Goal: Task Accomplishment & Management: Manage account settings

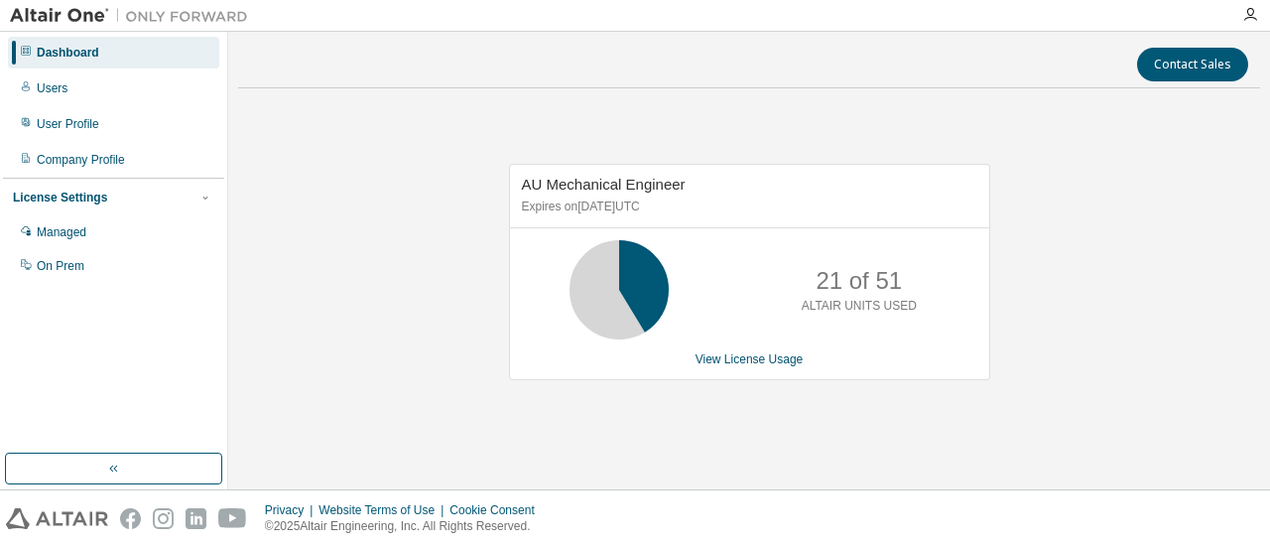
click at [724, 259] on div "21 of 51 ALTAIR UNITS USED" at bounding box center [749, 289] width 479 height 99
click at [665, 207] on p "Expires on [DATE] UTC" at bounding box center [747, 206] width 451 height 17
click at [768, 207] on p "Expires on [DATE] UTC" at bounding box center [747, 206] width 451 height 17
click at [594, 274] on icon at bounding box center [619, 290] width 50 height 50
click at [204, 197] on icon "button" at bounding box center [205, 198] width 12 height 12
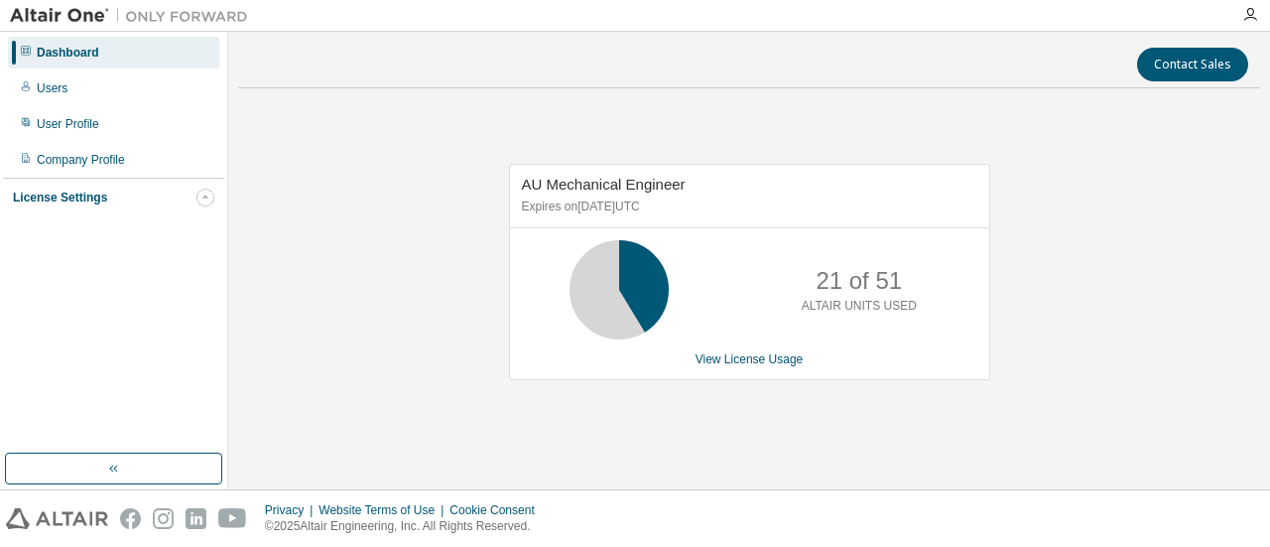
click at [204, 197] on icon "button" at bounding box center [204, 197] width 5 height 3
click at [721, 360] on link "View License Usage" at bounding box center [750, 359] width 108 height 14
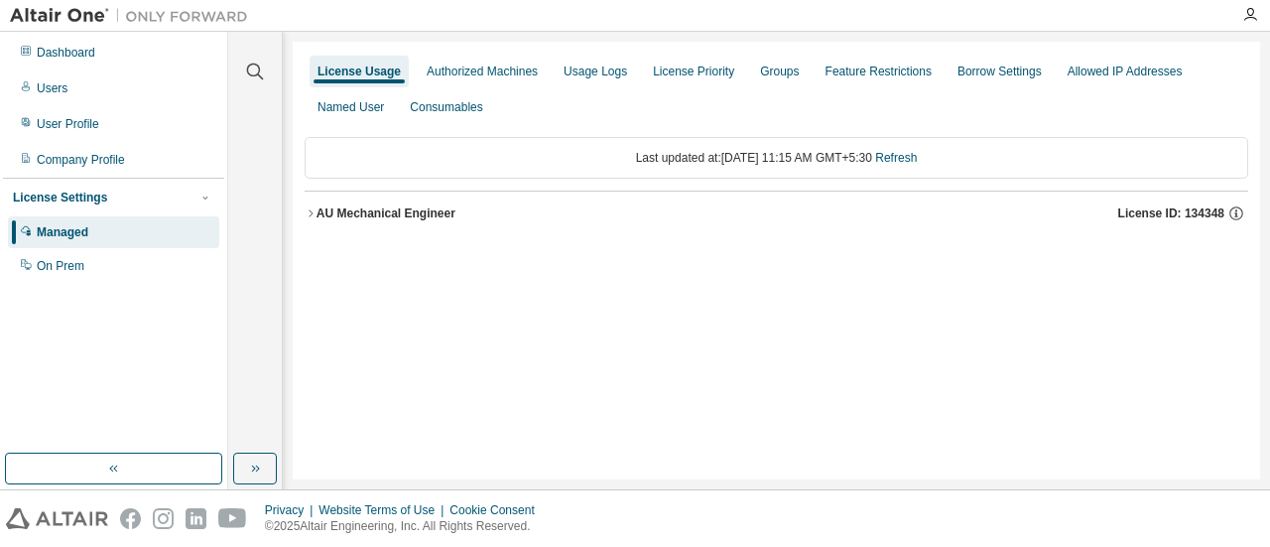
click at [314, 211] on icon "button" at bounding box center [311, 213] width 12 height 12
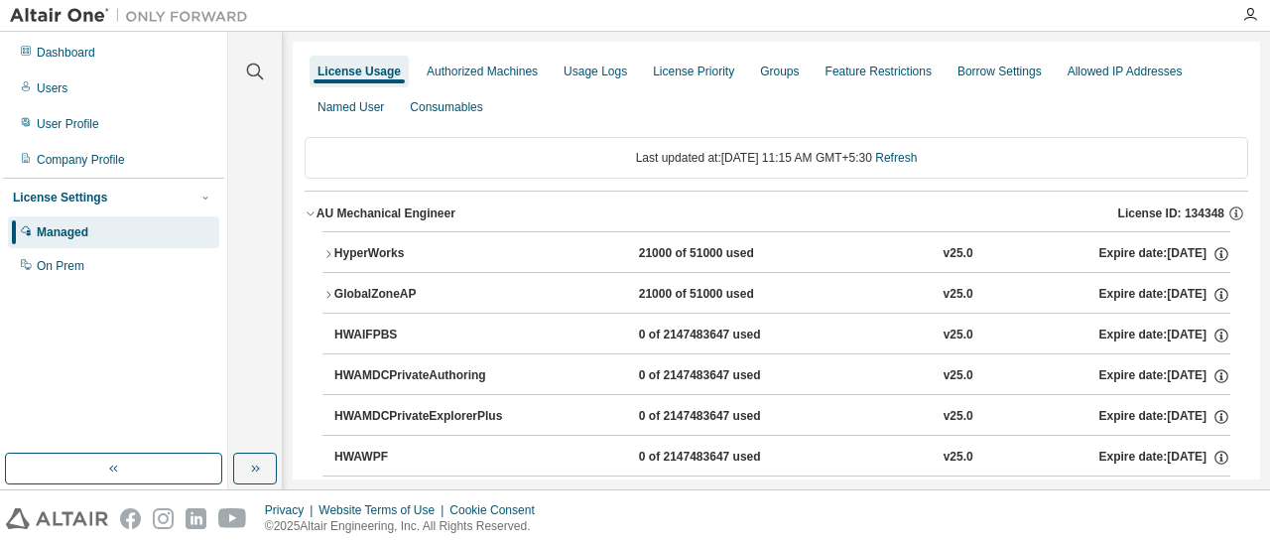
click at [328, 251] on icon "button" at bounding box center [329, 253] width 4 height 7
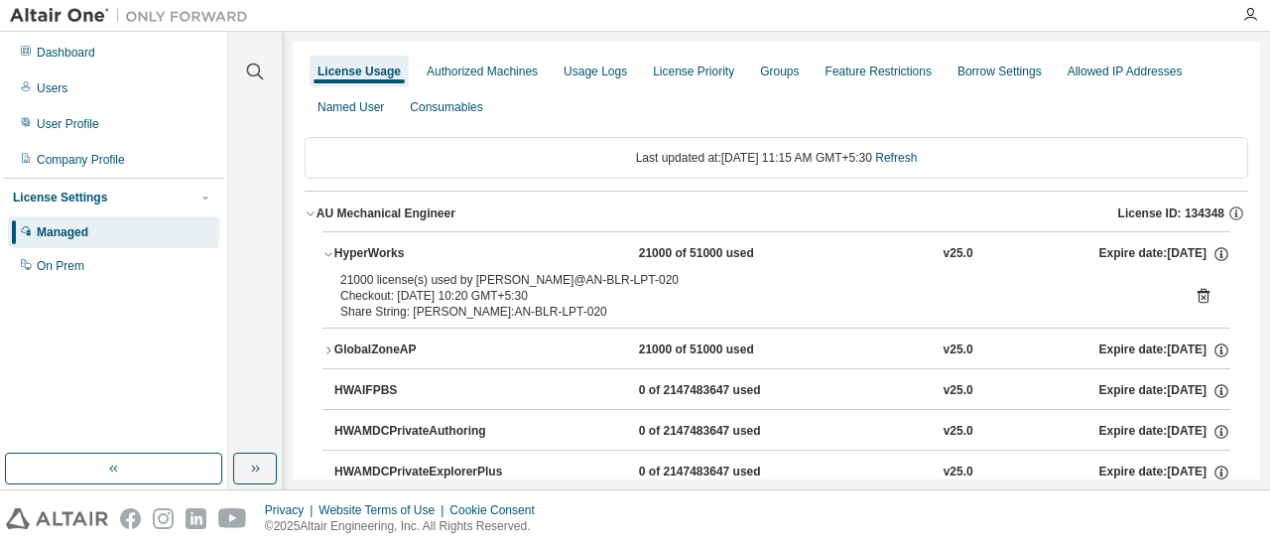
click at [328, 251] on icon "button" at bounding box center [329, 254] width 12 height 12
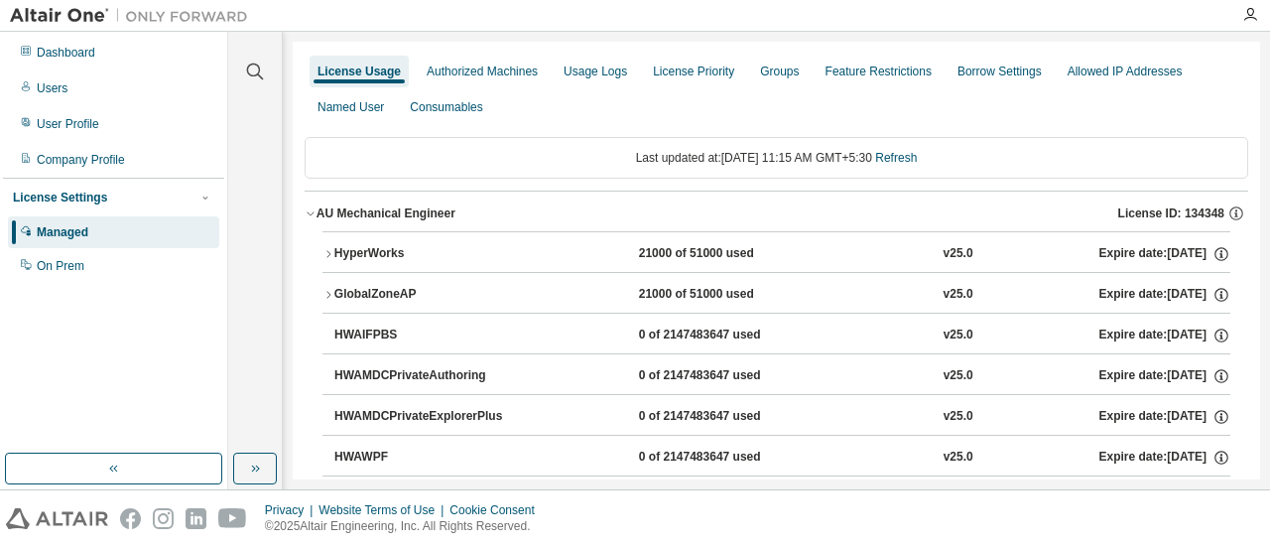
click at [330, 294] on icon "button" at bounding box center [329, 295] width 12 height 12
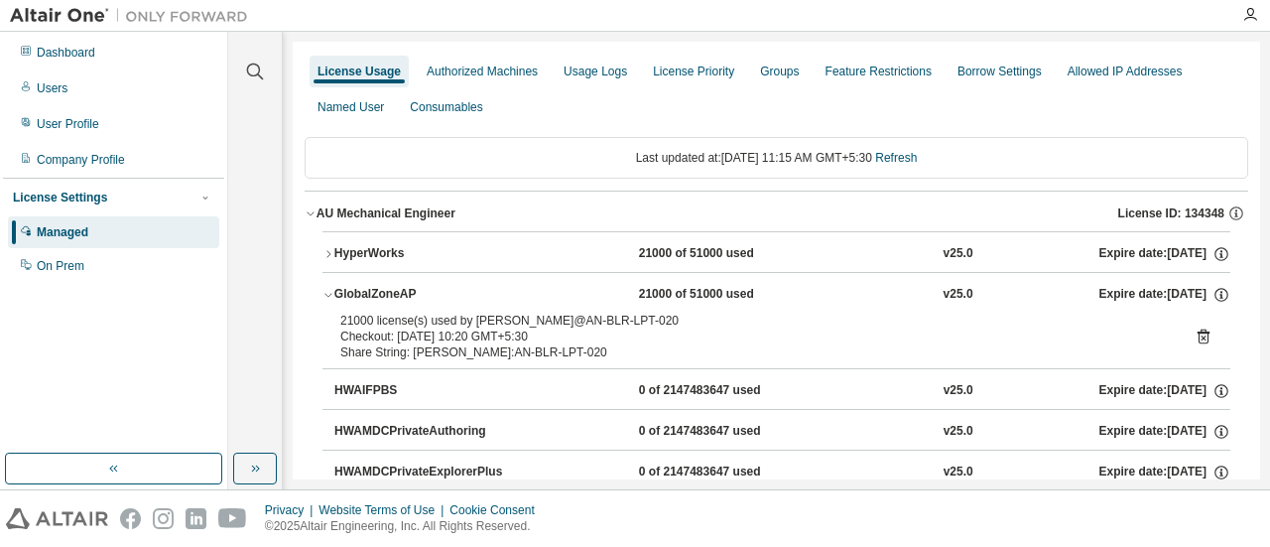
click at [330, 294] on icon "button" at bounding box center [329, 295] width 12 height 12
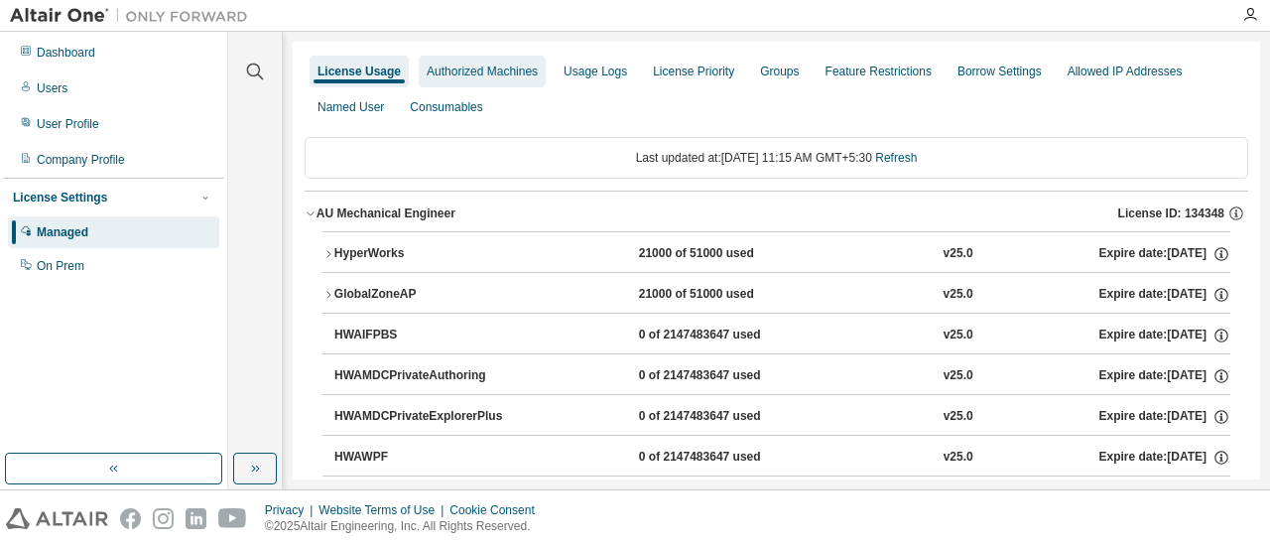
click at [476, 74] on div "Authorized Machines" at bounding box center [482, 72] width 111 height 16
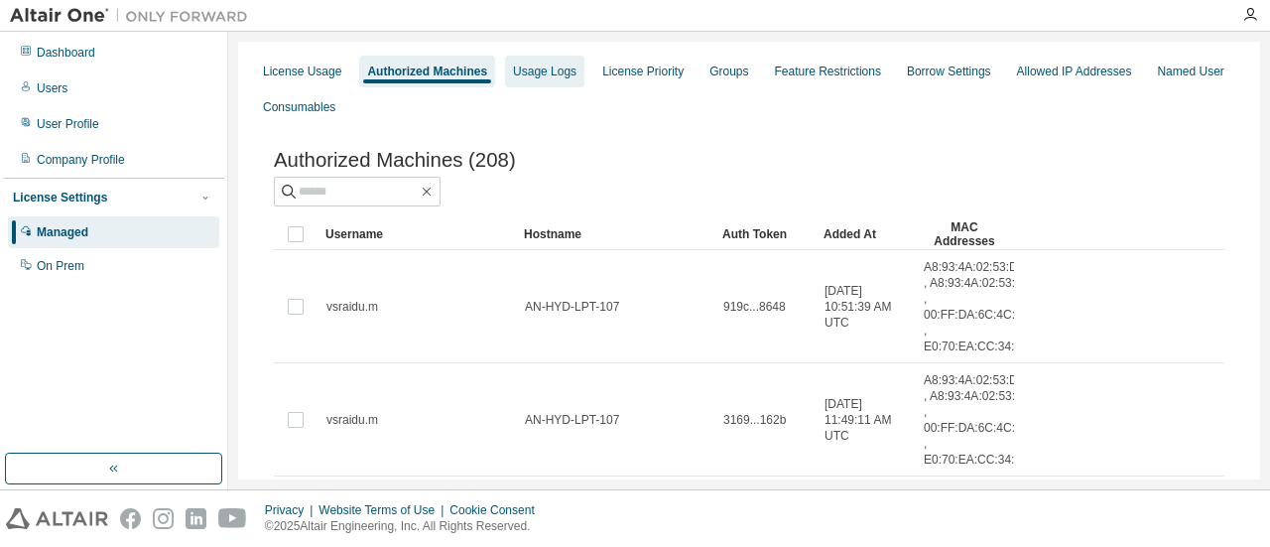
click at [532, 73] on div "Usage Logs" at bounding box center [545, 72] width 64 height 16
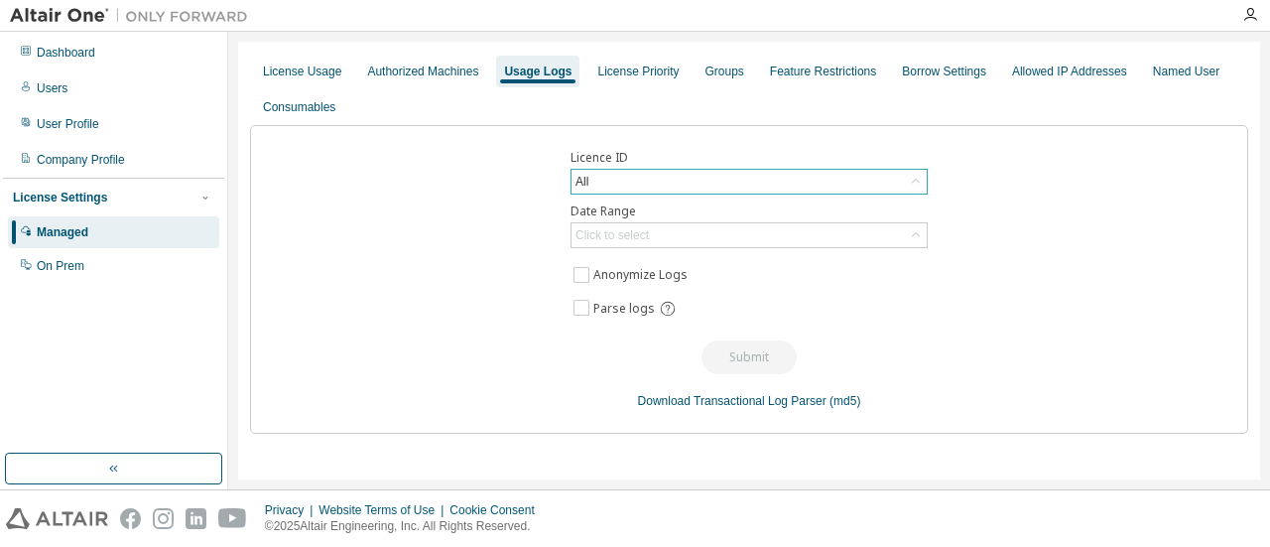
click at [659, 177] on div "All" at bounding box center [749, 182] width 355 height 24
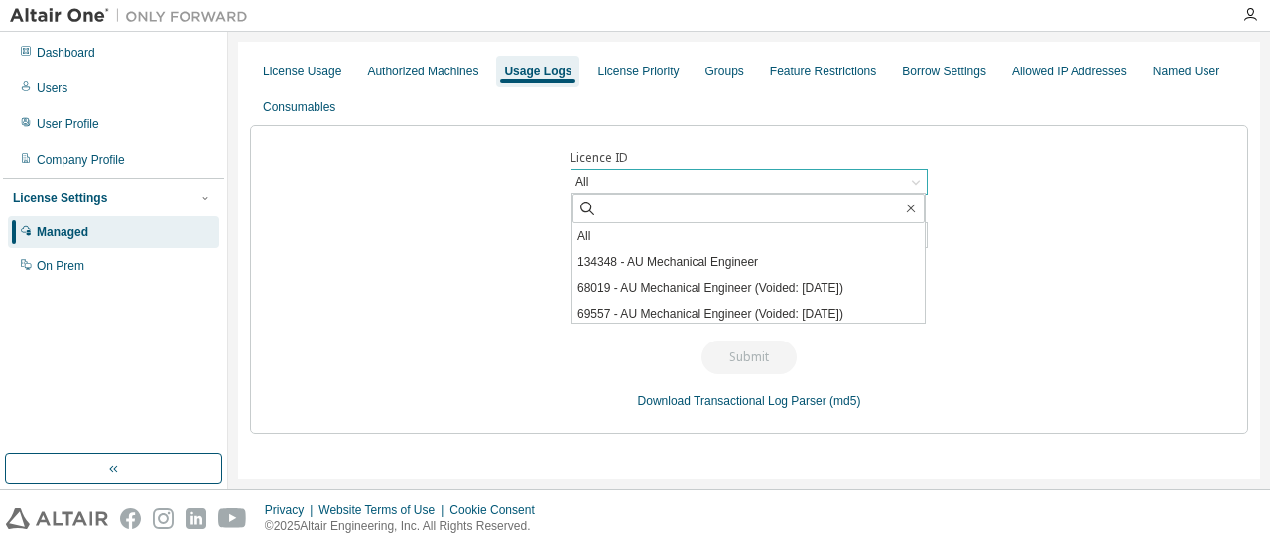
click at [659, 177] on div "All" at bounding box center [749, 182] width 355 height 24
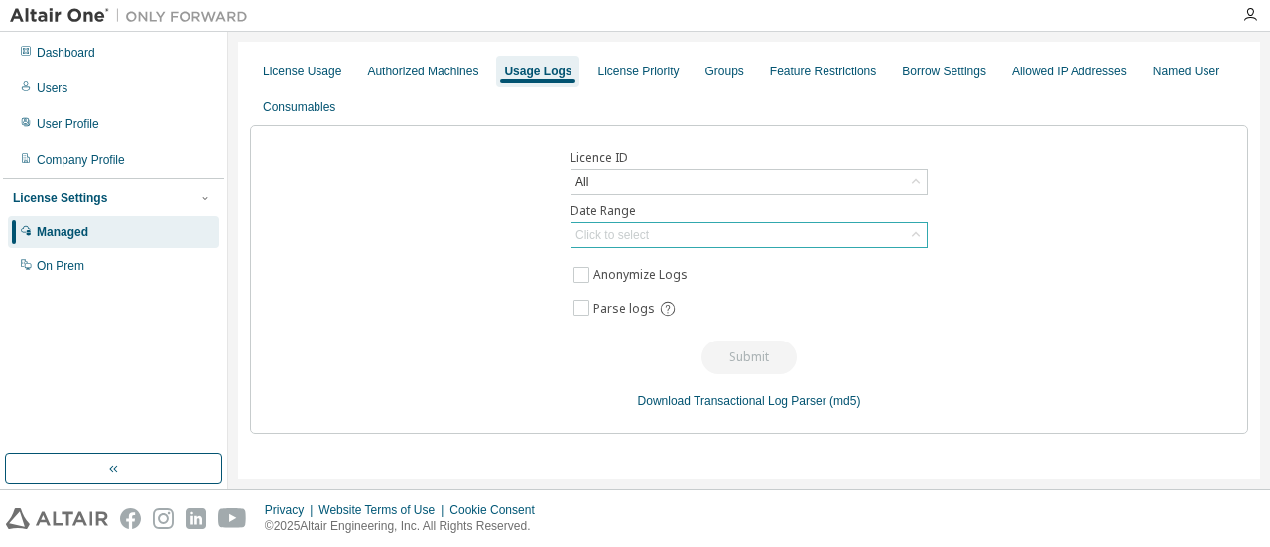
click at [639, 234] on div "Click to select" at bounding box center [612, 235] width 73 height 16
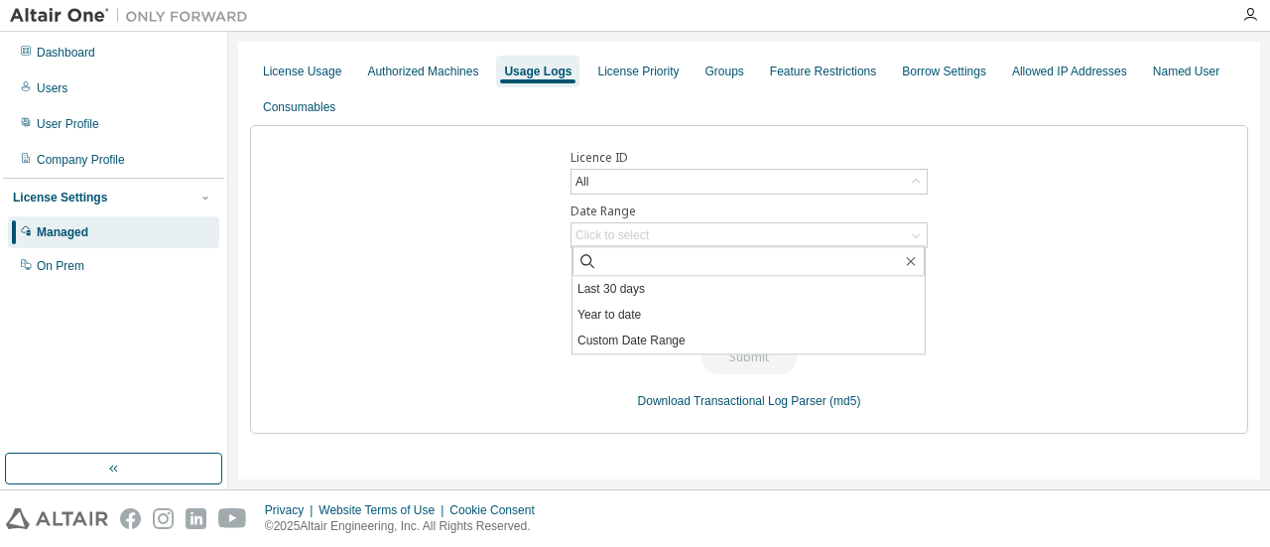
click at [492, 227] on div "Licence ID All Date Range Click to select Last 30 days Year to date Custom Date…" at bounding box center [749, 279] width 998 height 309
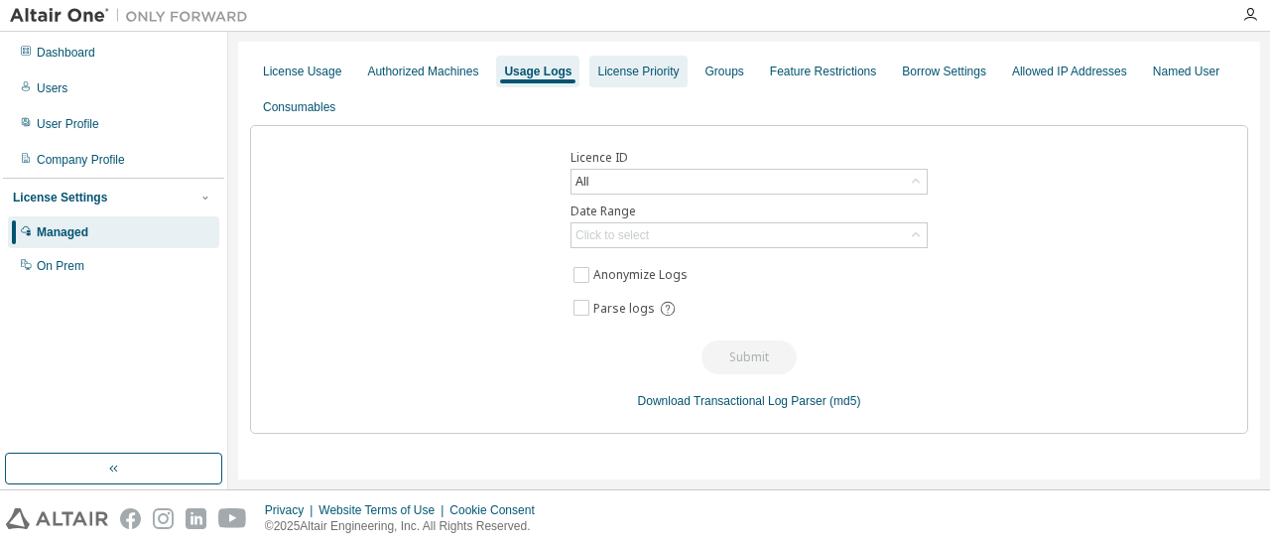
click at [626, 78] on div "License Priority" at bounding box center [637, 72] width 81 height 16
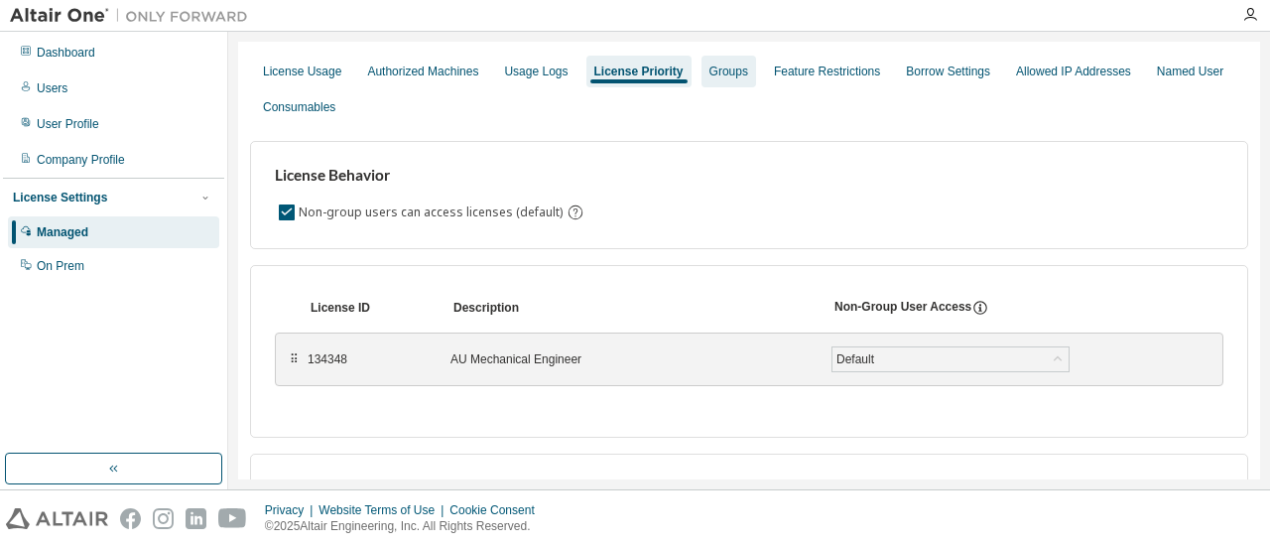
click at [719, 76] on div "Groups" at bounding box center [729, 72] width 39 height 16
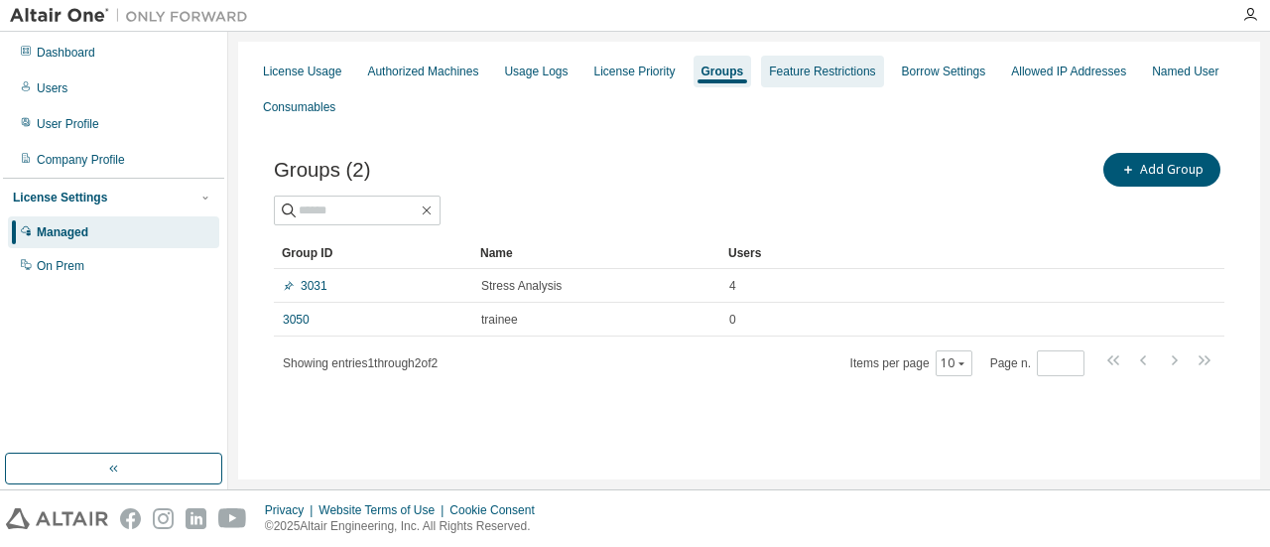
click at [800, 67] on div "Feature Restrictions" at bounding box center [822, 72] width 106 height 16
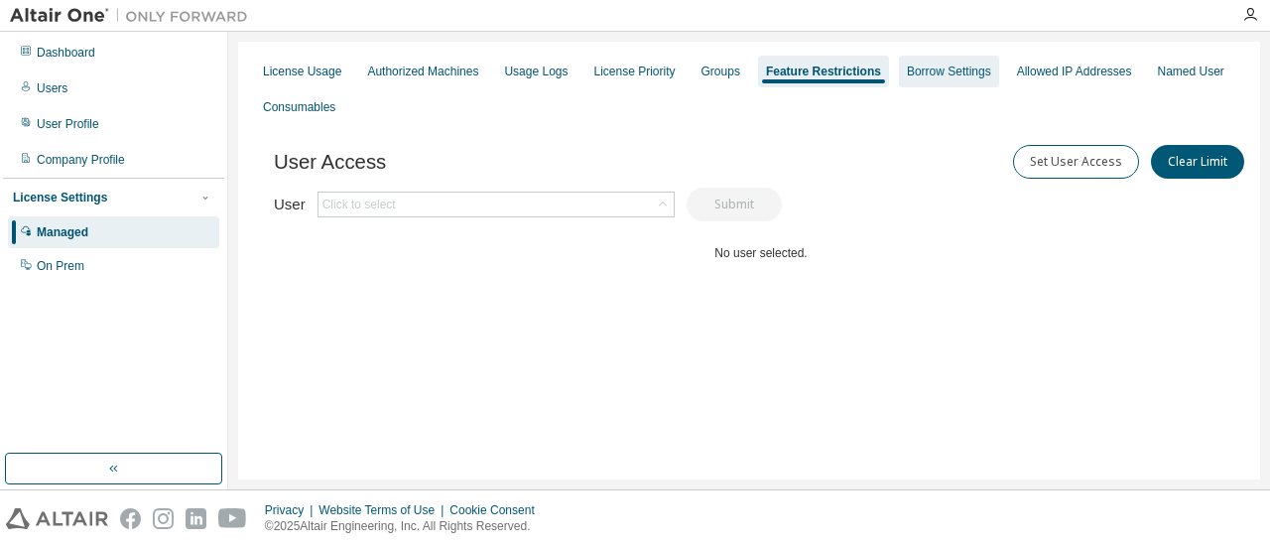
click at [923, 70] on div "Borrow Settings" at bounding box center [949, 72] width 84 height 16
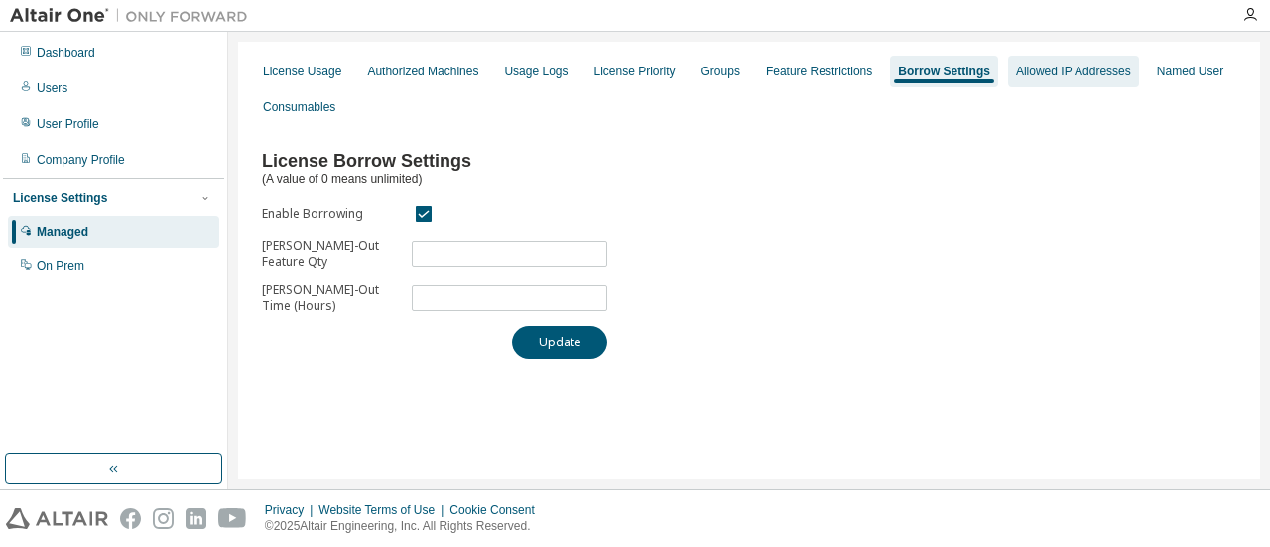
click at [1046, 75] on div "Allowed IP Addresses" at bounding box center [1073, 72] width 115 height 16
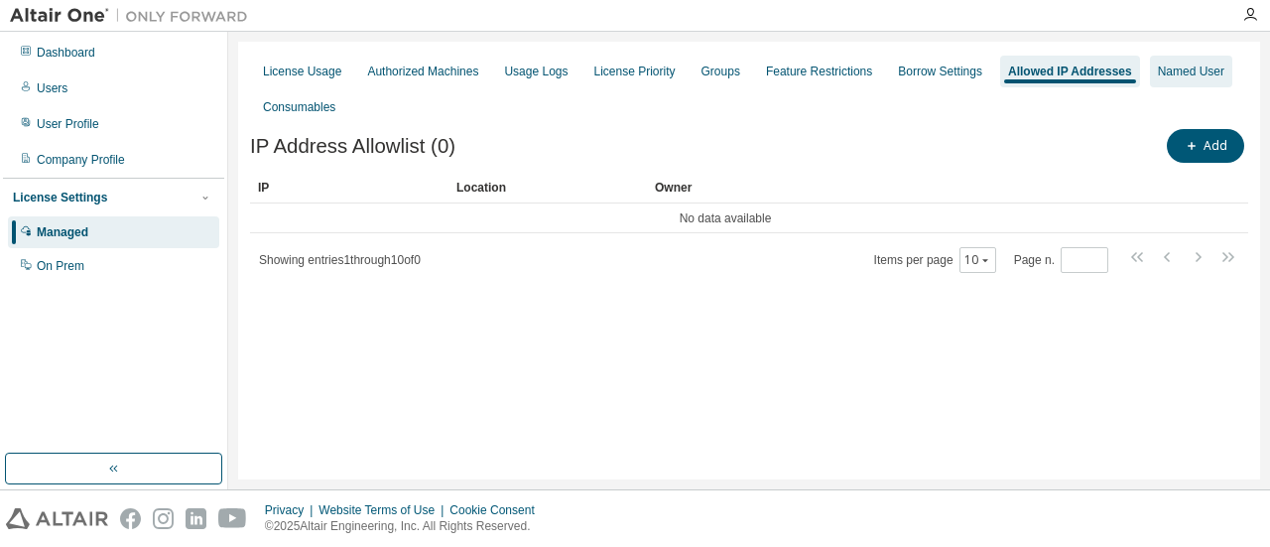
click at [1158, 74] on div "Named User" at bounding box center [1191, 72] width 66 height 16
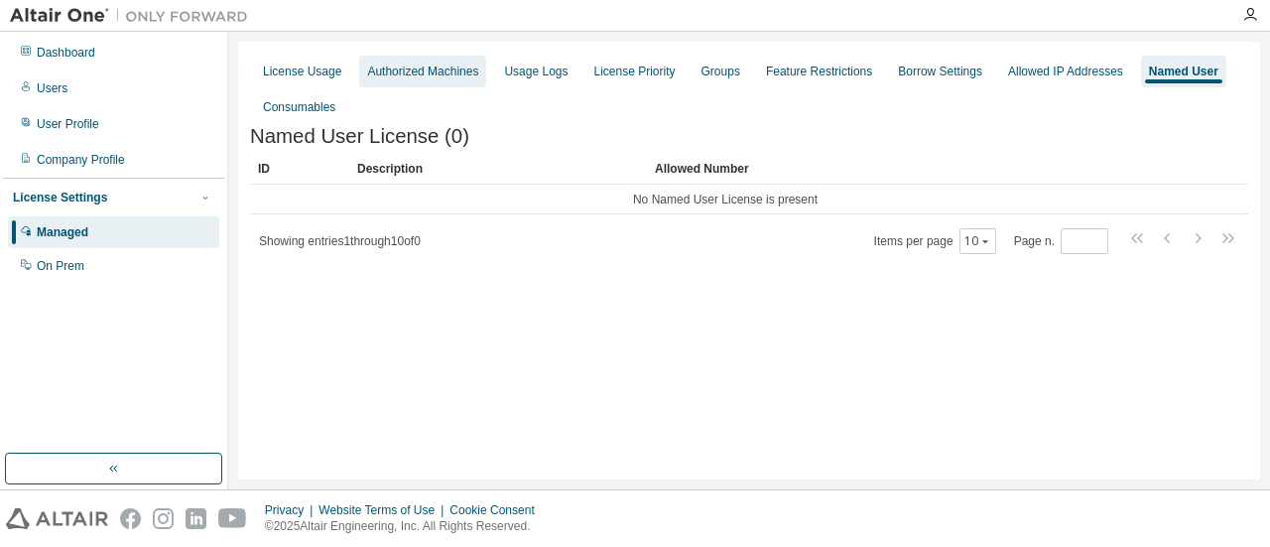
click at [429, 72] on div "Authorized Machines" at bounding box center [422, 72] width 111 height 16
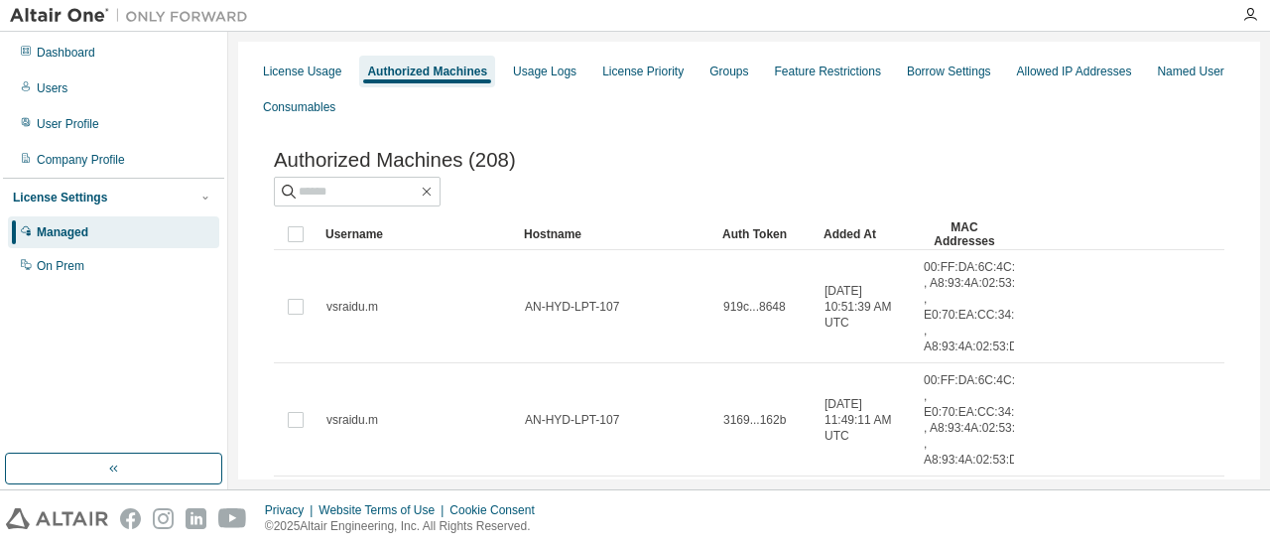
click at [310, 74] on div "License Usage" at bounding box center [302, 72] width 78 height 16
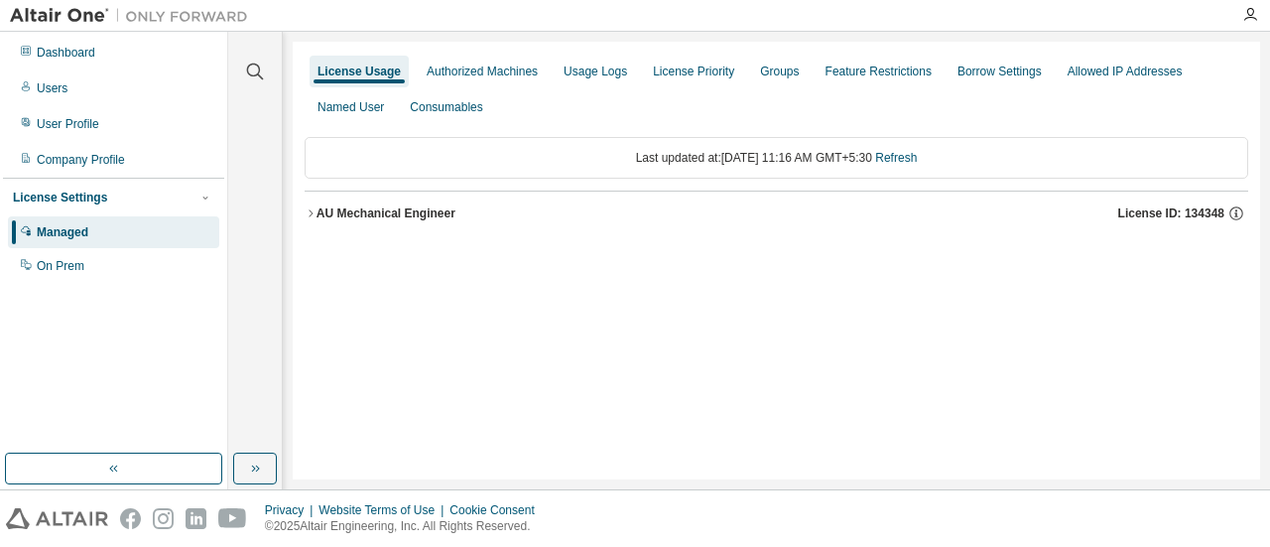
click at [311, 213] on icon "button" at bounding box center [311, 213] width 12 height 12
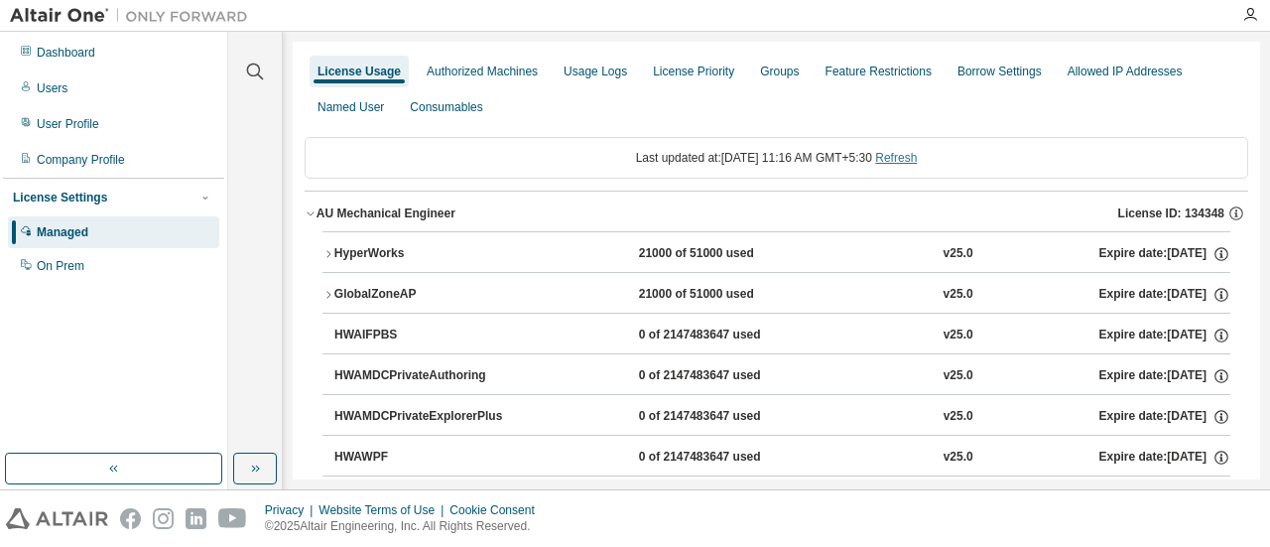
click at [917, 159] on link "Refresh" at bounding box center [896, 158] width 42 height 14
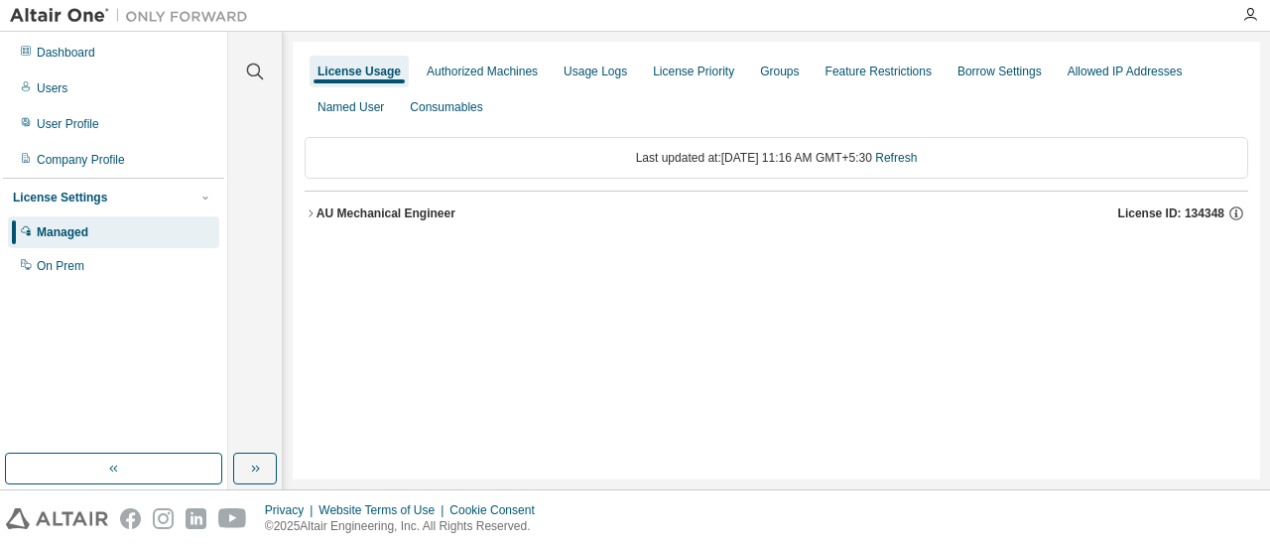
click at [312, 209] on icon "button" at bounding box center [311, 213] width 12 height 12
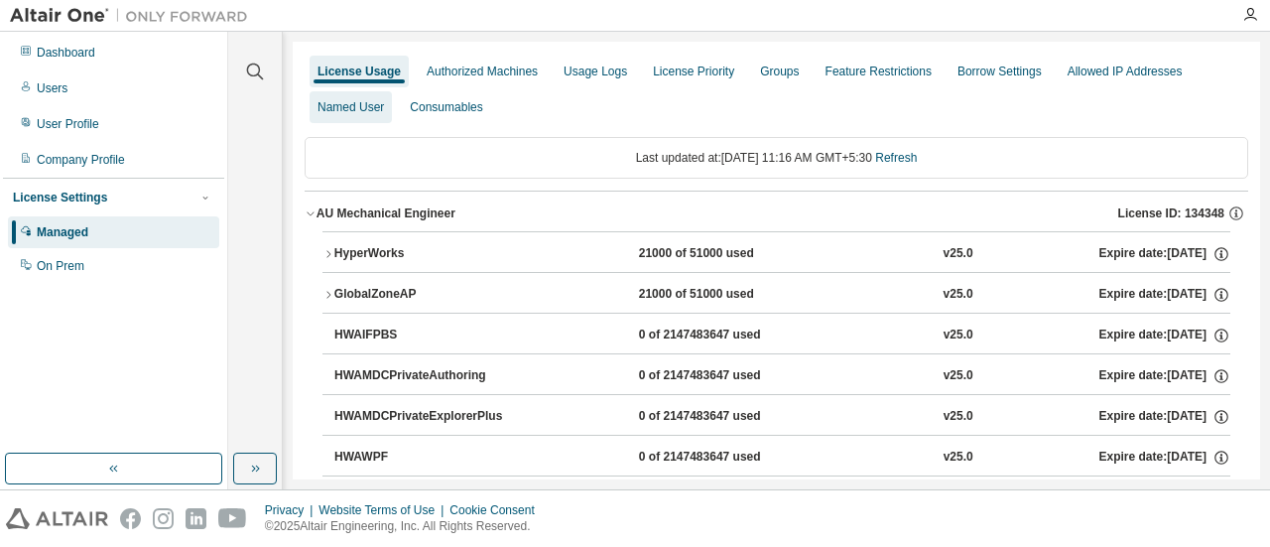
click at [359, 110] on div "Named User" at bounding box center [351, 107] width 66 height 16
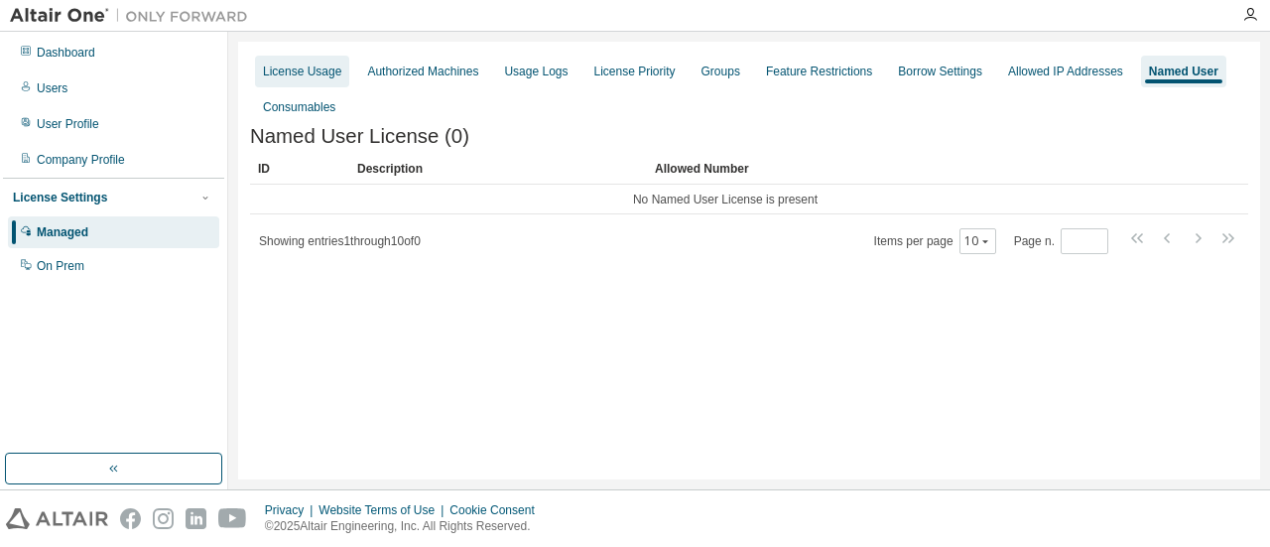
click at [318, 76] on div "License Usage" at bounding box center [302, 72] width 78 height 16
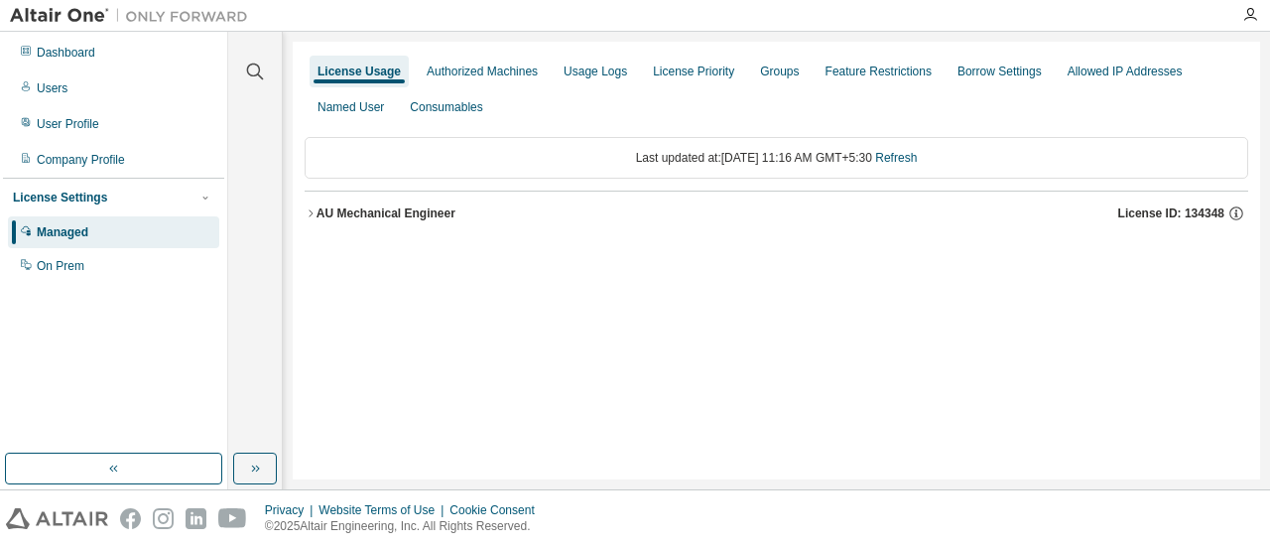
click at [310, 213] on icon "button" at bounding box center [311, 213] width 12 height 12
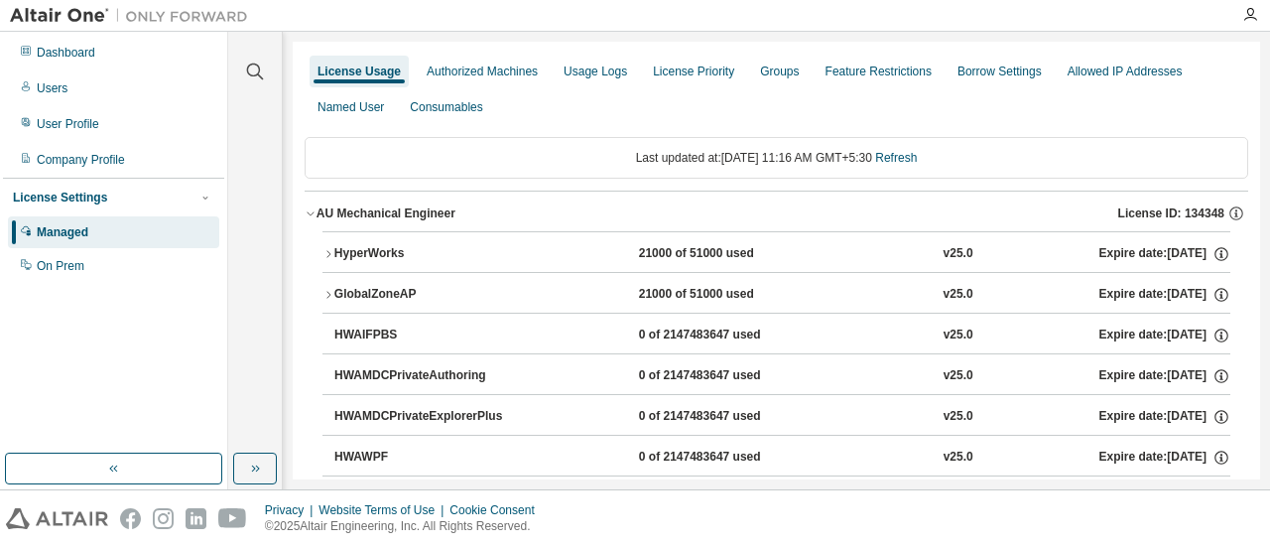
click at [627, 118] on div "License Usage Authorized Machines Usage Logs License Priority Groups Feature Re…" at bounding box center [777, 89] width 944 height 71
click at [484, 68] on div "Authorized Machines" at bounding box center [482, 72] width 111 height 16
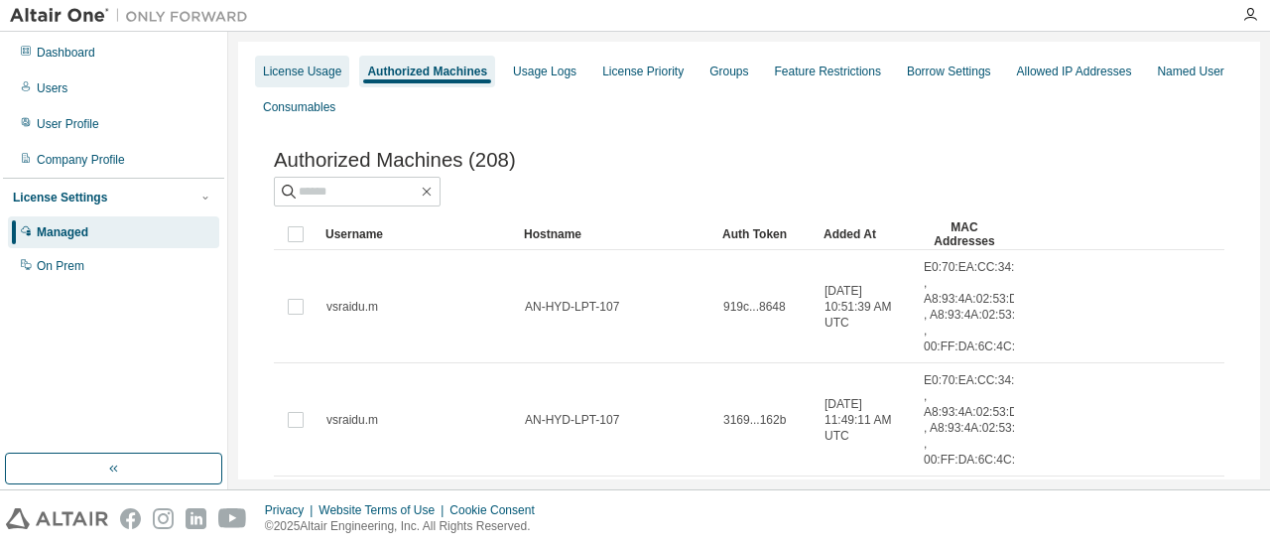
click at [327, 70] on div "License Usage" at bounding box center [302, 72] width 78 height 16
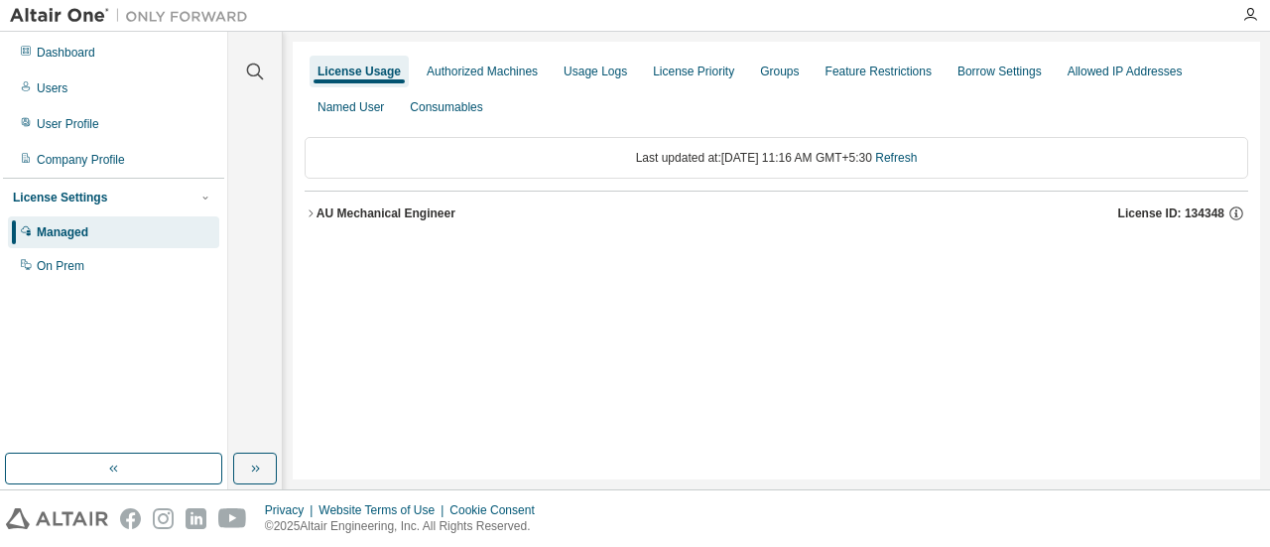
click at [312, 213] on icon "button" at bounding box center [311, 213] width 12 height 12
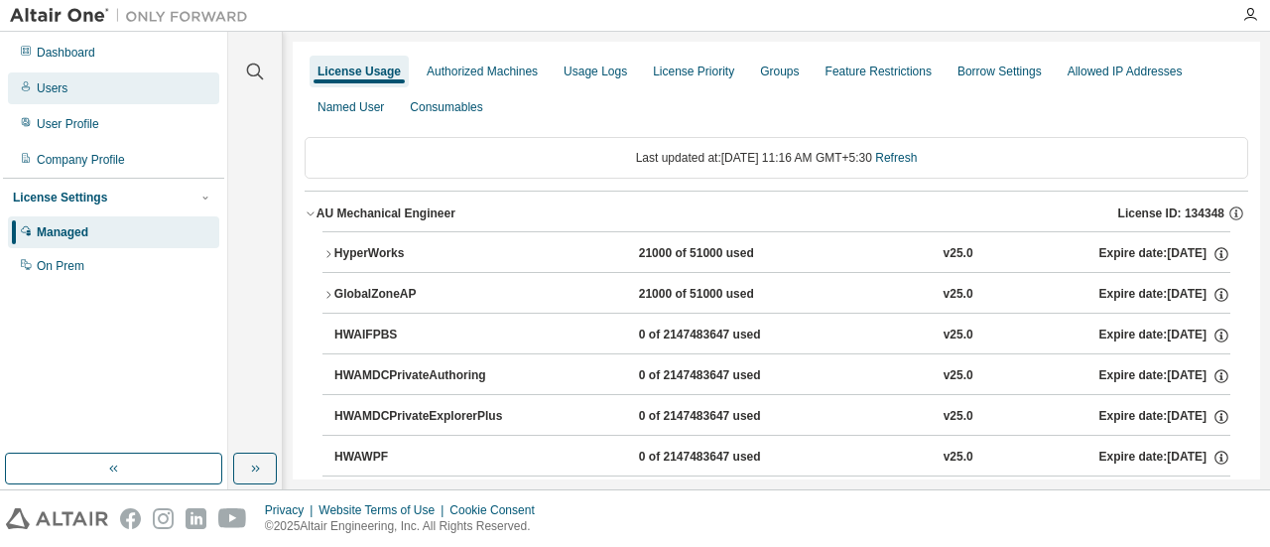
click at [108, 91] on div "Users" at bounding box center [113, 88] width 211 height 32
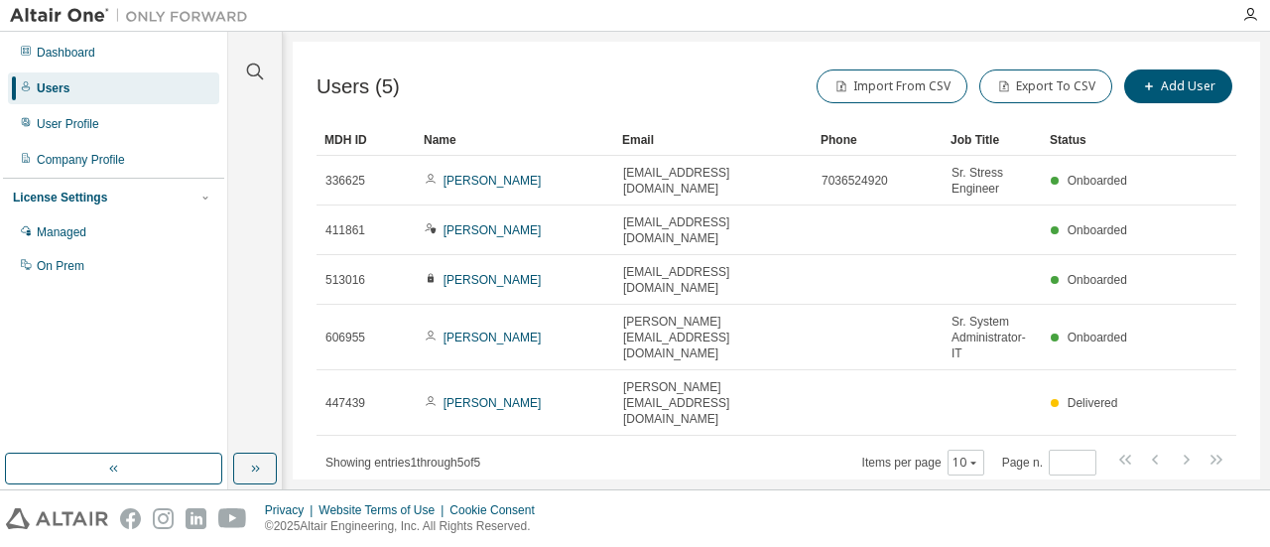
click at [594, 84] on div "Users (5) Import From CSV Export To CSV Add User" at bounding box center [777, 87] width 920 height 42
click at [107, 55] on div "Dashboard" at bounding box center [113, 53] width 211 height 32
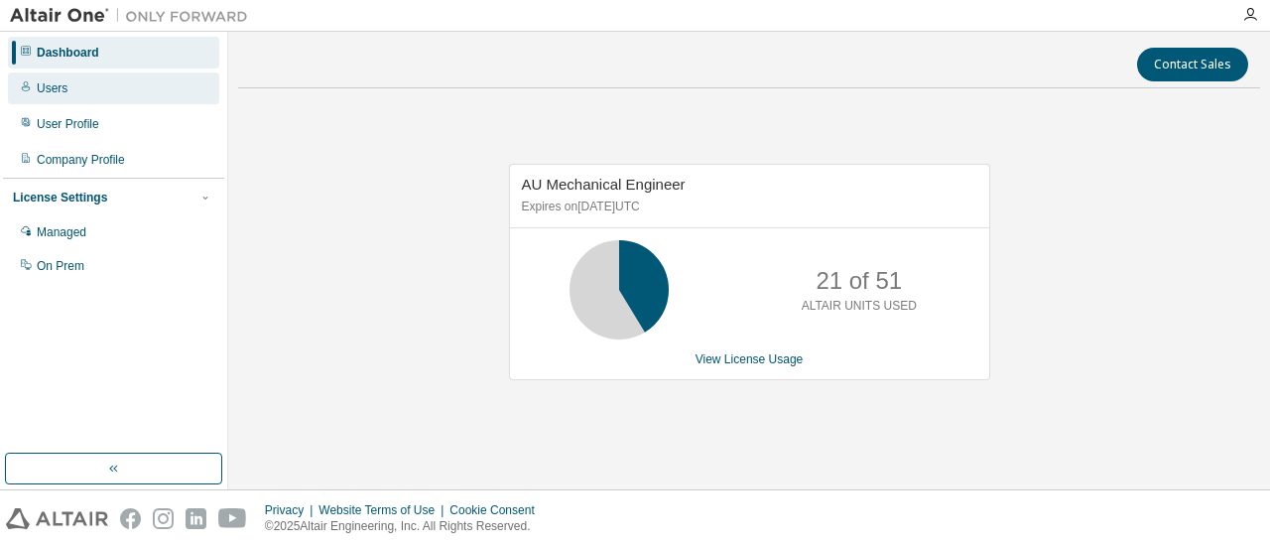
click at [53, 83] on div "Users" at bounding box center [52, 88] width 31 height 16
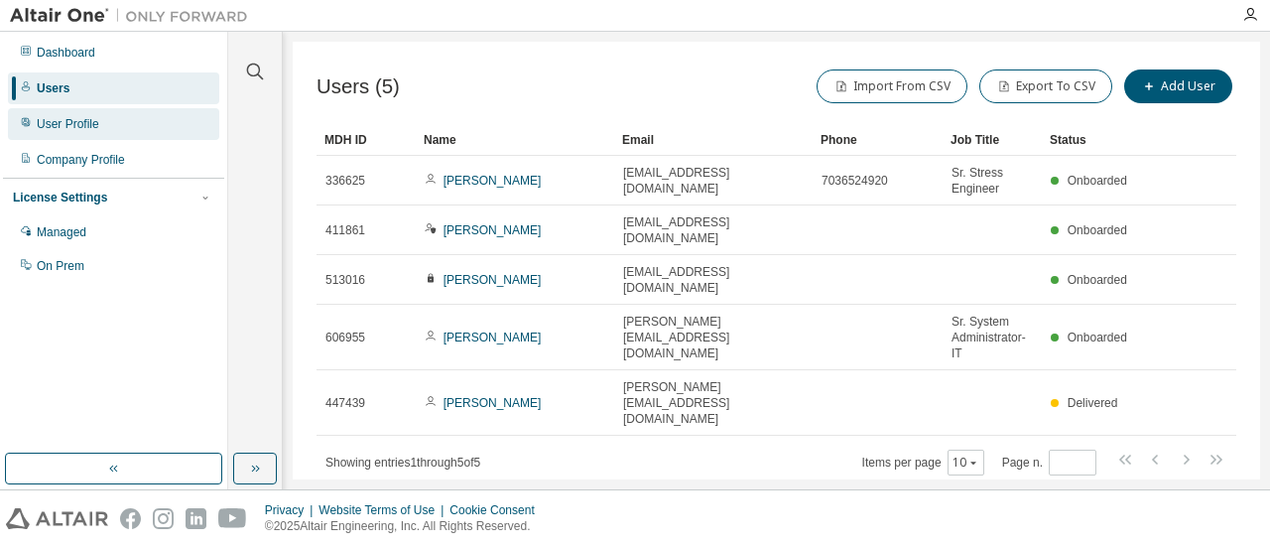
click at [93, 126] on div "User Profile" at bounding box center [68, 124] width 63 height 16
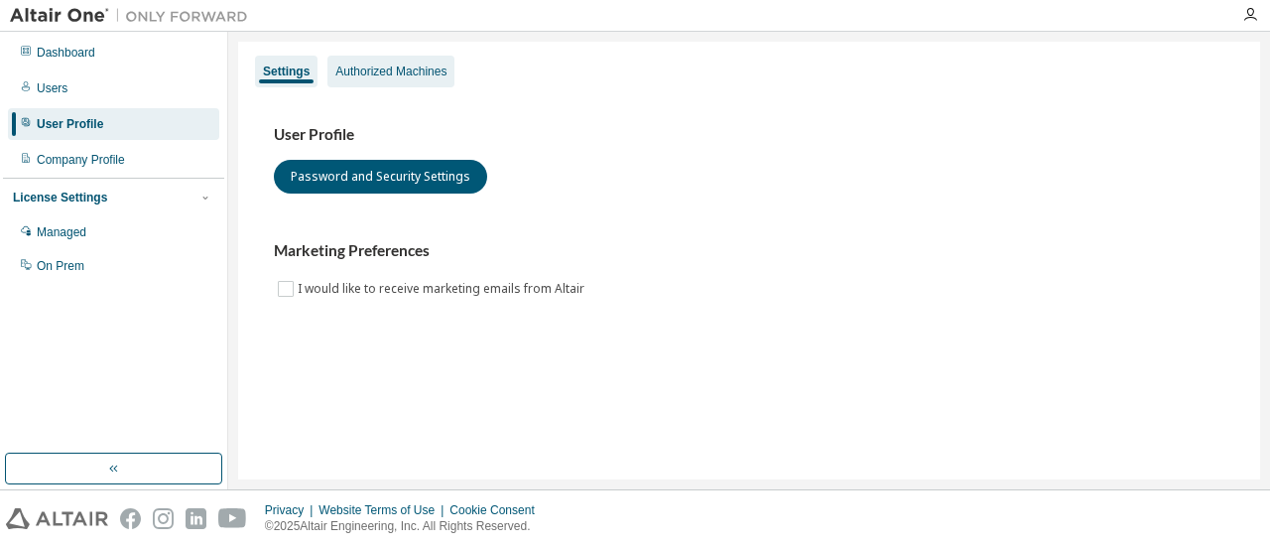
click at [381, 74] on div "Authorized Machines" at bounding box center [390, 72] width 111 height 16
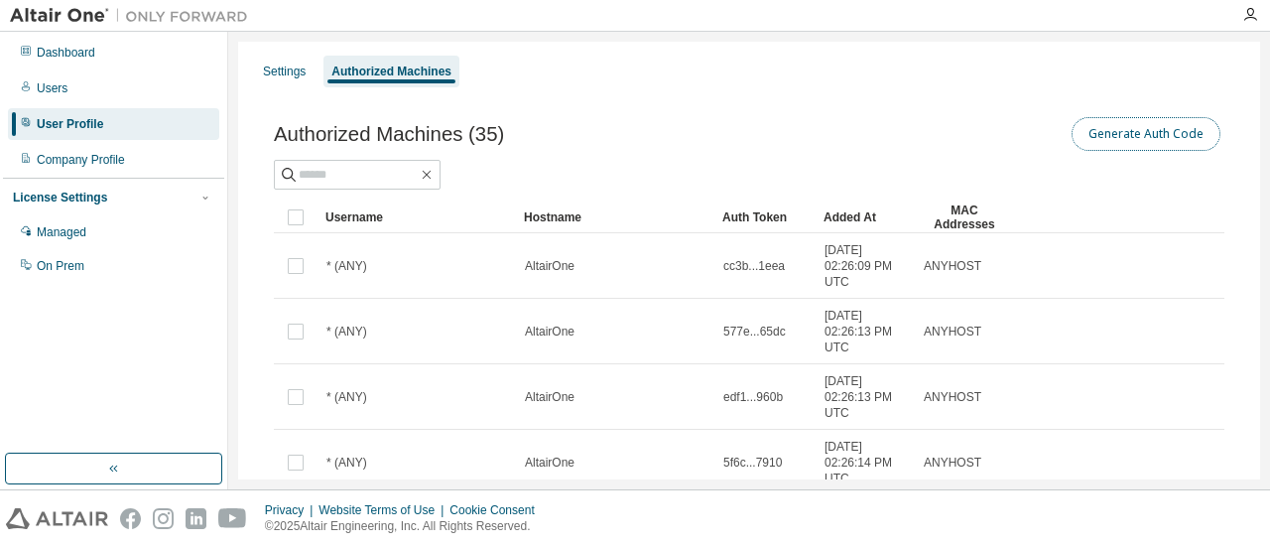
click at [1103, 129] on button "Generate Auth Code" at bounding box center [1146, 134] width 149 height 34
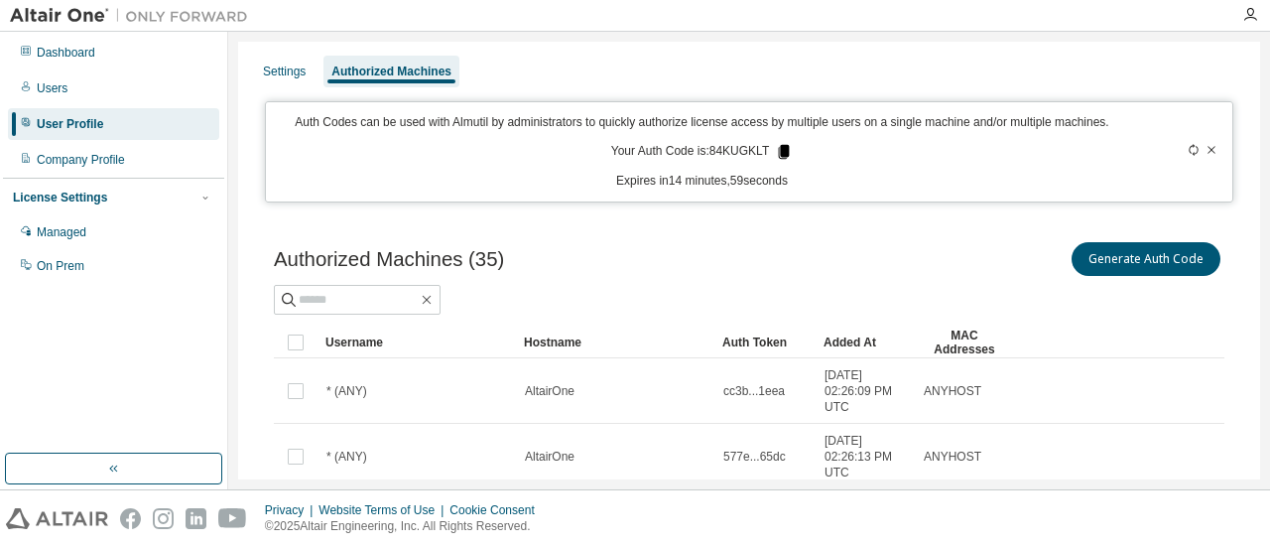
click at [779, 149] on icon at bounding box center [784, 152] width 11 height 14
drag, startPoint x: 708, startPoint y: 154, endPoint x: 768, endPoint y: 154, distance: 60.5
click at [768, 154] on p "Your Auth Code is: 84KUGKLT" at bounding box center [702, 152] width 182 height 18
copy p "84KUGKLT"
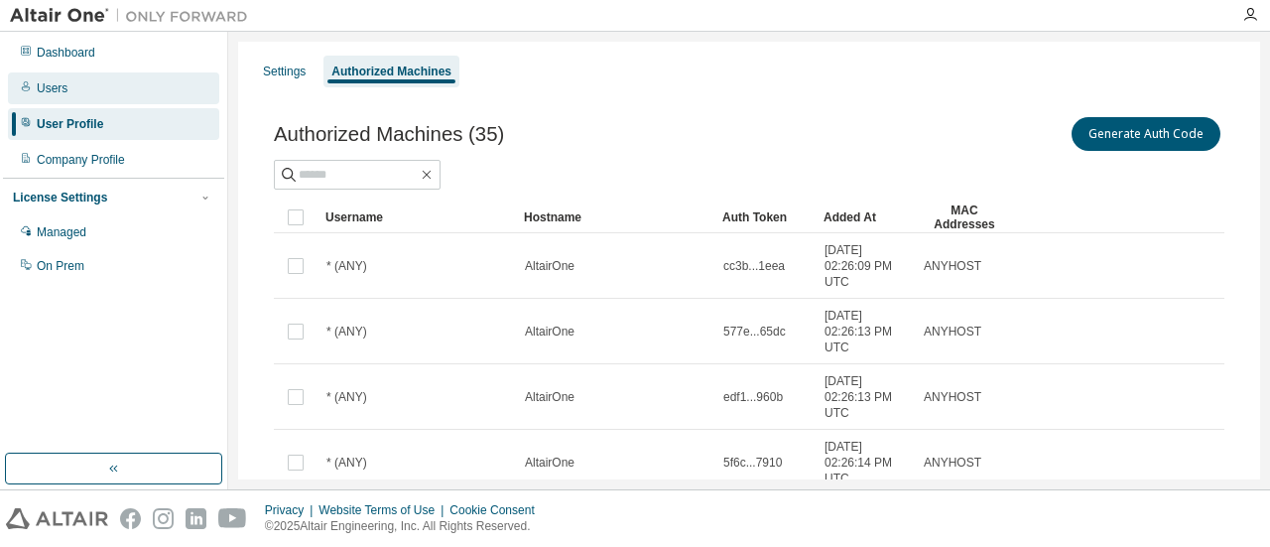
click at [84, 96] on div "Users" at bounding box center [113, 88] width 211 height 32
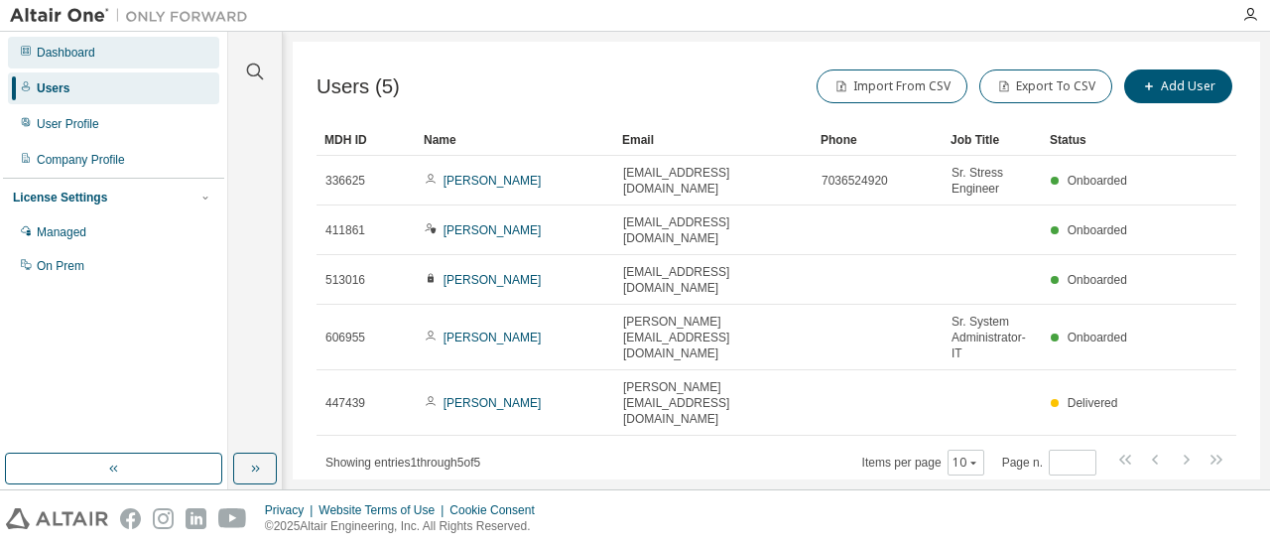
click at [81, 60] on div "Dashboard" at bounding box center [66, 53] width 59 height 16
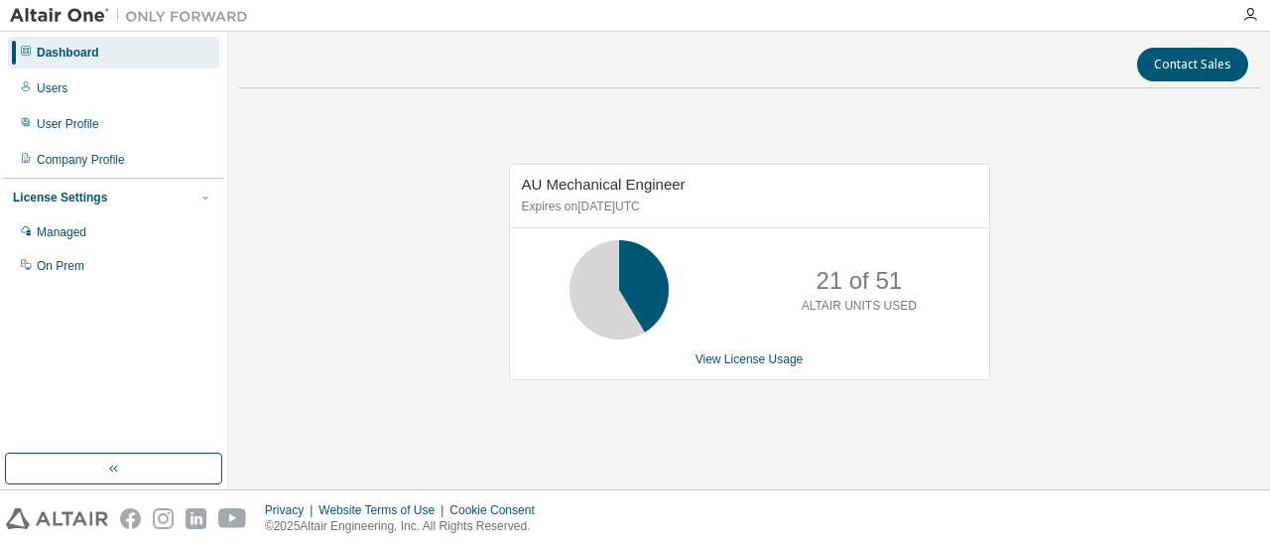
click at [623, 110] on div "AU Mechanical Engineer Expires on [DATE] UTC 21 of 51 ALTAIR UNITS USED View Li…" at bounding box center [749, 281] width 1022 height 355
